Goal: Task Accomplishment & Management: Use online tool/utility

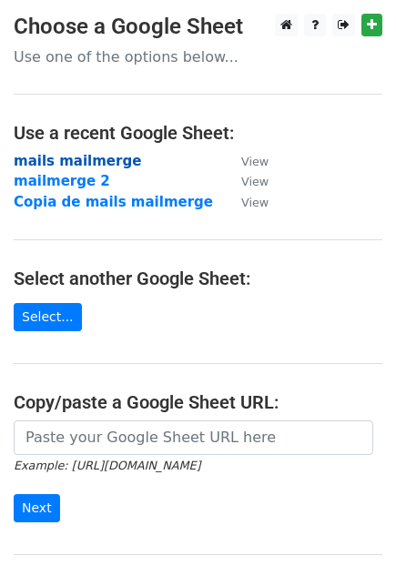
click at [91, 159] on strong "mails mailmerge" at bounding box center [77, 161] width 127 height 16
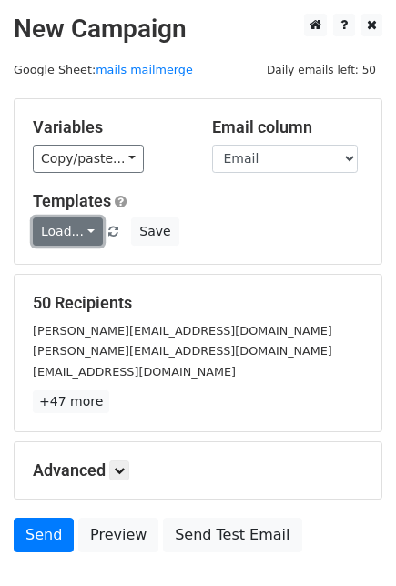
click at [48, 242] on link "Load..." at bounding box center [68, 231] width 70 height 28
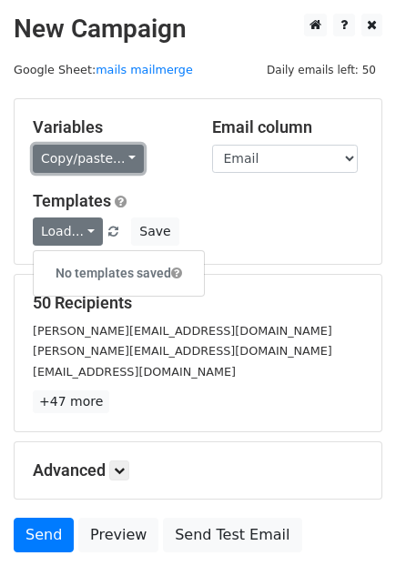
click at [80, 165] on link "Copy/paste..." at bounding box center [88, 159] width 111 height 28
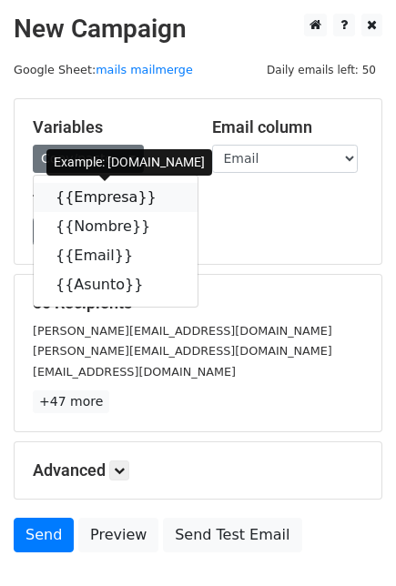
click at [89, 192] on link "{{Empresa}}" at bounding box center [116, 197] width 164 height 29
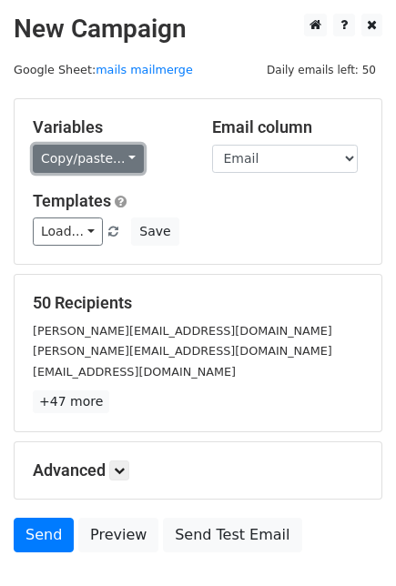
click at [79, 164] on link "Copy/paste..." at bounding box center [88, 159] width 111 height 28
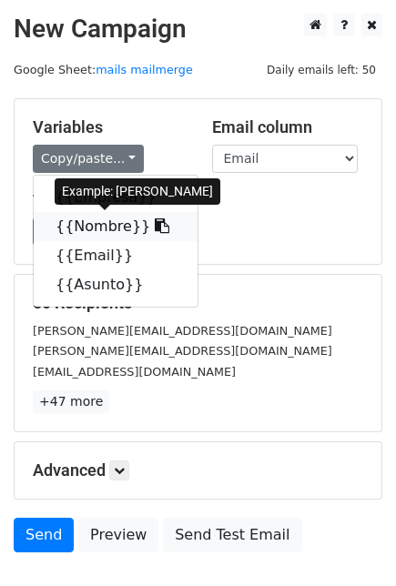
click at [79, 226] on link "{{Nombre}}" at bounding box center [116, 226] width 164 height 29
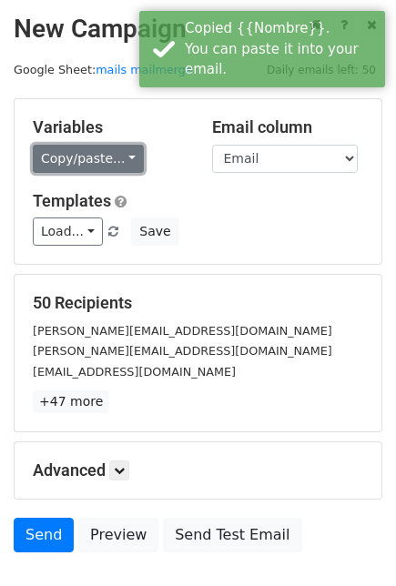
click at [110, 163] on link "Copy/paste..." at bounding box center [88, 159] width 111 height 28
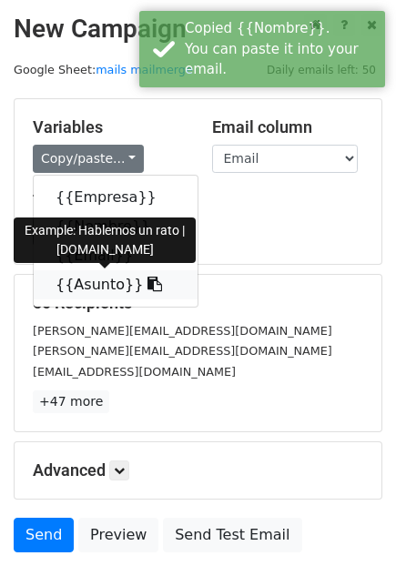
click at [72, 290] on link "{{Asunto}}" at bounding box center [116, 284] width 164 height 29
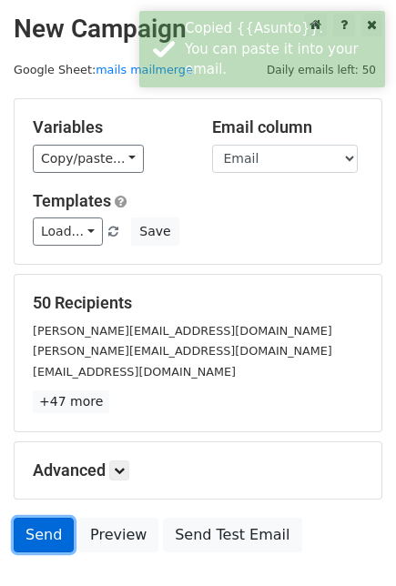
click at [43, 526] on link "Send" at bounding box center [44, 534] width 60 height 35
